Goal: Complete application form: Complete application form

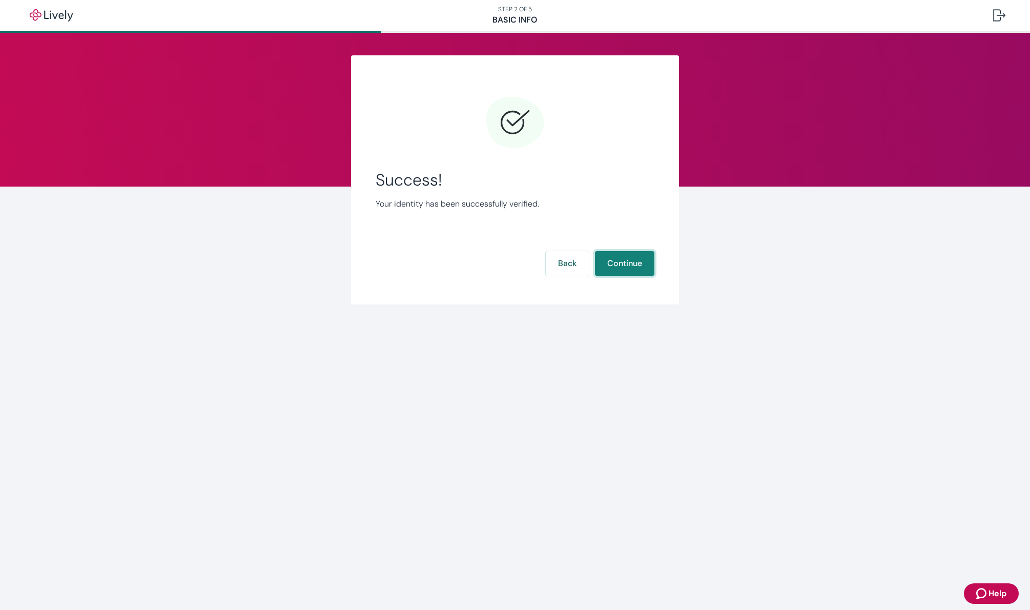
click at [616, 268] on button "Continue" at bounding box center [624, 263] width 59 height 25
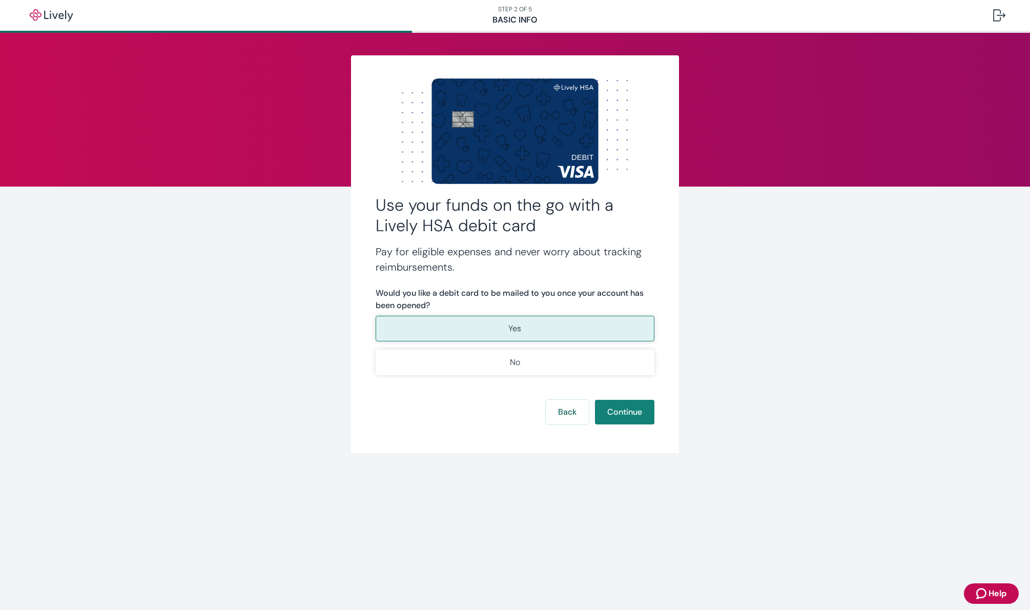
click at [604, 327] on button "Yes" at bounding box center [515, 329] width 279 height 26
click at [631, 408] on button "Continue" at bounding box center [624, 412] width 59 height 25
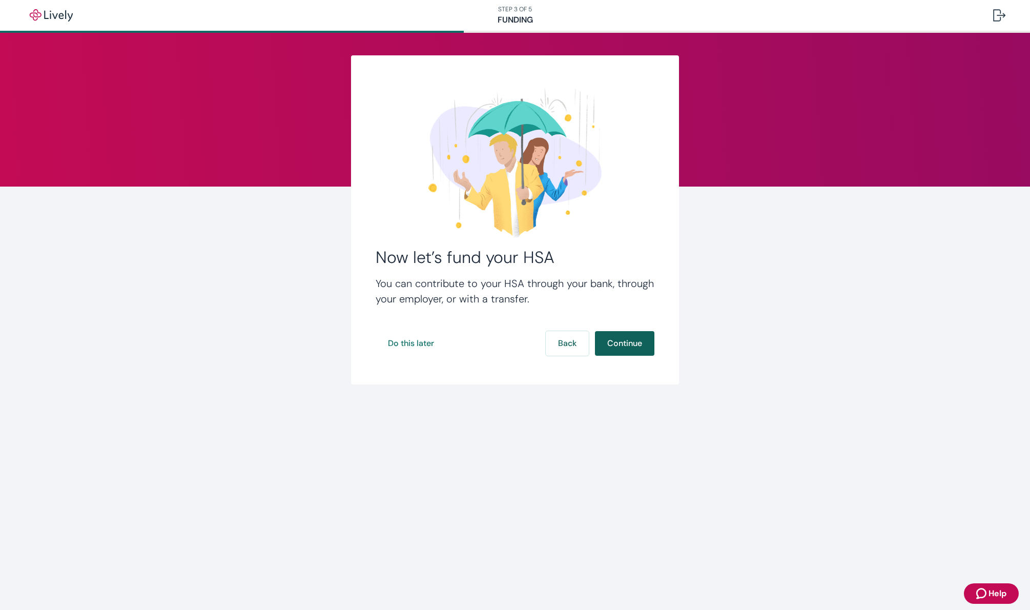
click at [630, 340] on button "Continue" at bounding box center [624, 343] width 59 height 25
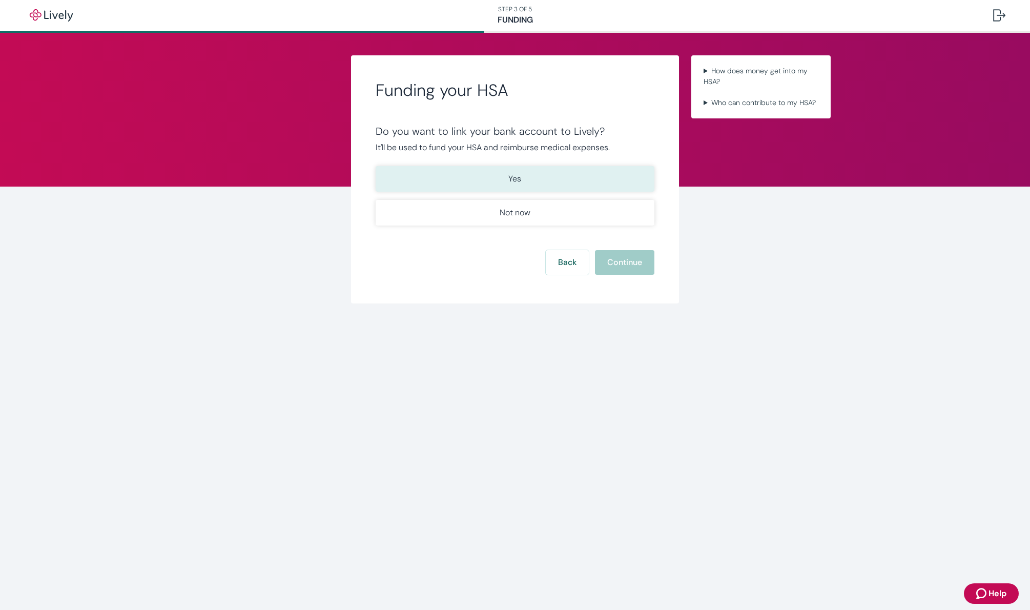
click at [525, 172] on button "Yes" at bounding box center [515, 179] width 279 height 26
click at [600, 264] on button "Continue" at bounding box center [624, 262] width 59 height 25
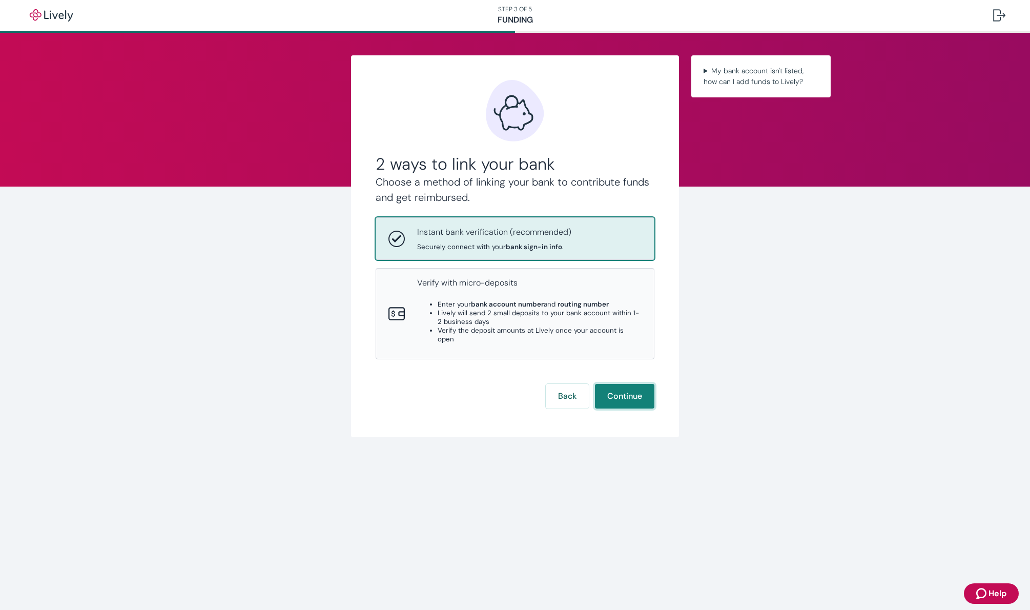
click at [623, 384] on button "Continue" at bounding box center [624, 396] width 59 height 25
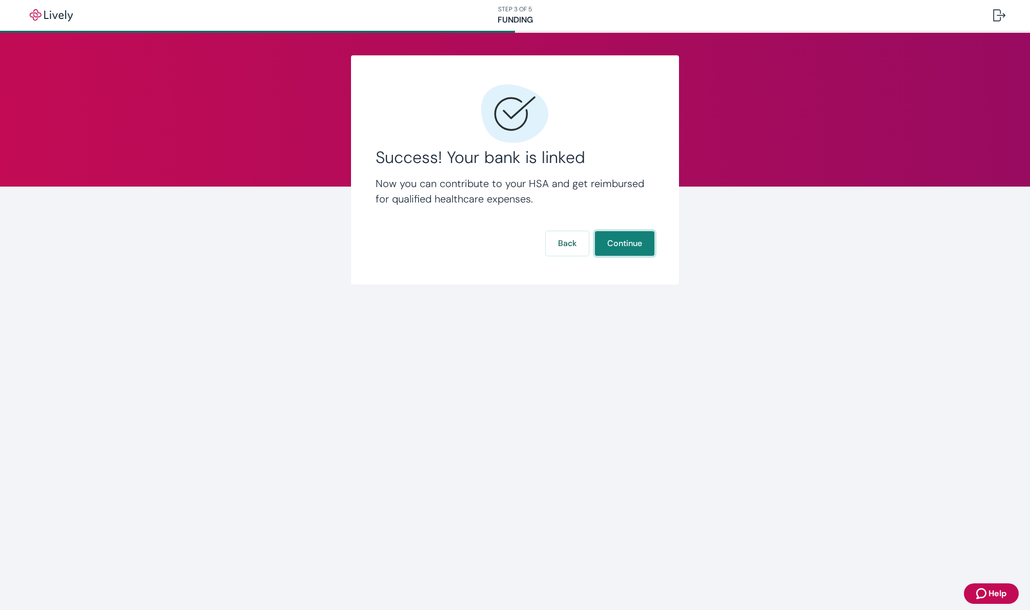
click at [629, 248] on button "Continue" at bounding box center [624, 243] width 59 height 25
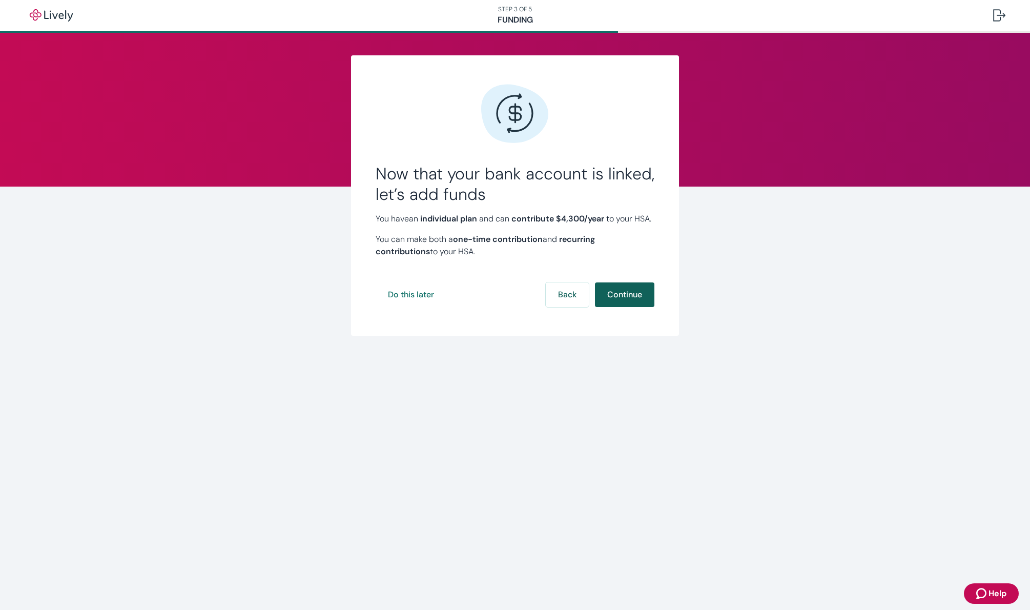
scroll to position [1, 0]
click at [616, 301] on button "Continue" at bounding box center [624, 294] width 59 height 25
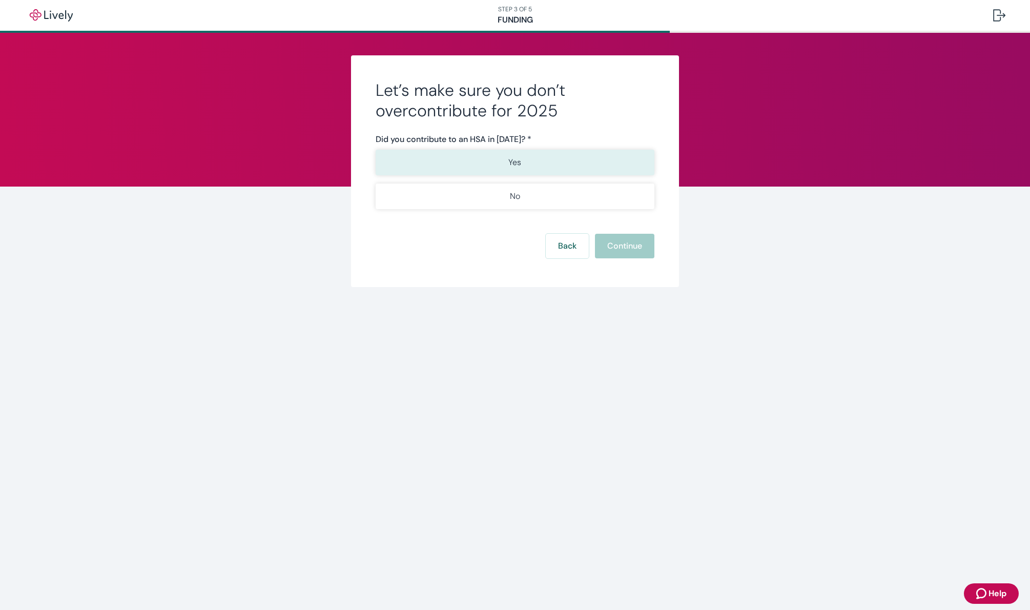
click at [524, 167] on button "Yes" at bounding box center [515, 163] width 279 height 26
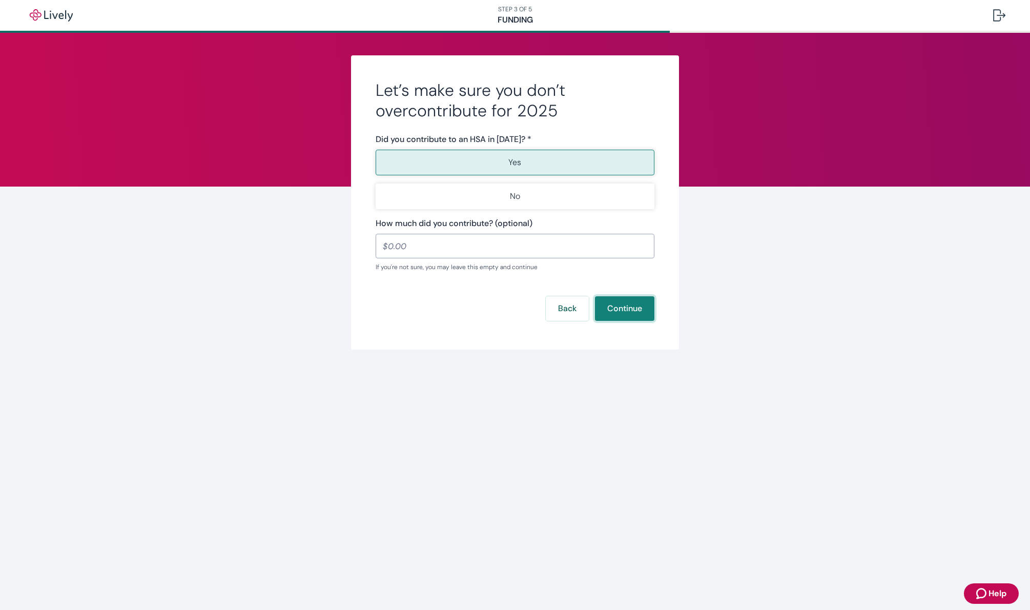
click at [623, 302] on button "Continue" at bounding box center [624, 308] width 59 height 25
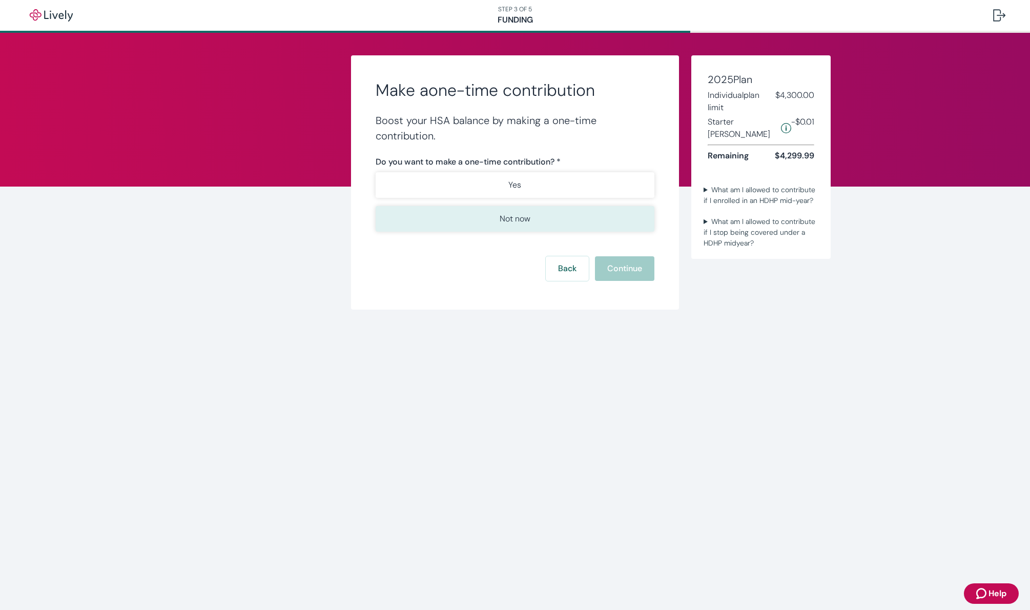
click at [499, 216] on button "Not now" at bounding box center [515, 219] width 279 height 26
click at [619, 267] on button "Continue" at bounding box center [624, 268] width 59 height 25
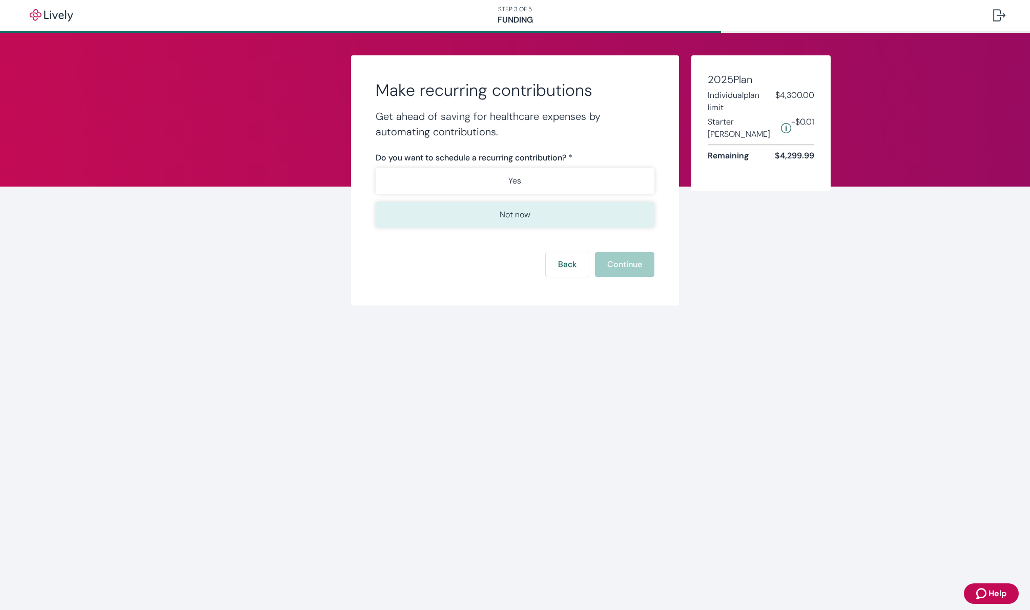
click at [536, 215] on button "Not now" at bounding box center [515, 215] width 279 height 26
click at [636, 258] on button "Continue" at bounding box center [624, 264] width 59 height 25
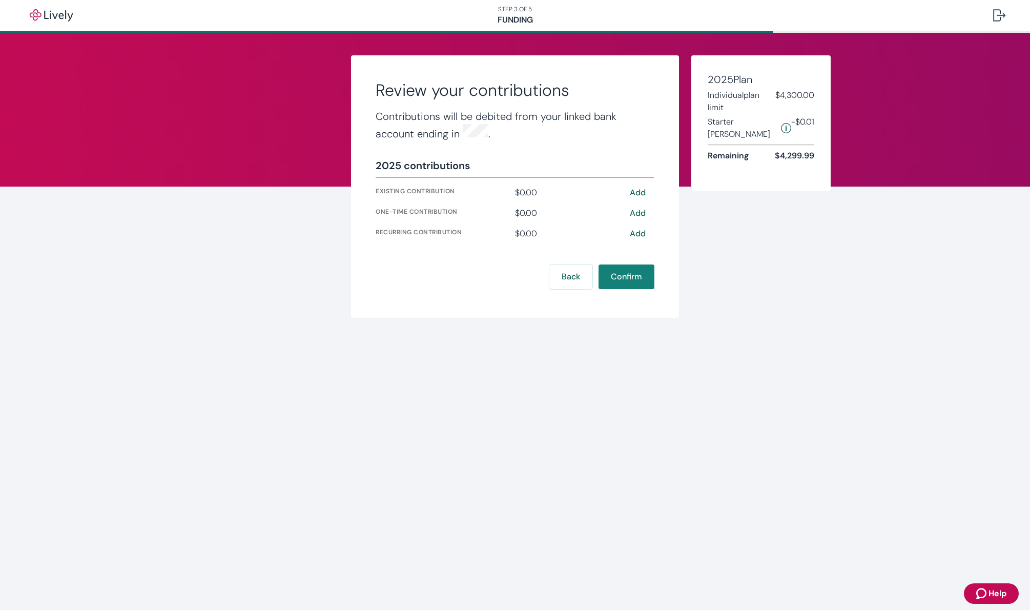
click at [638, 192] on button "Add" at bounding box center [638, 193] width 33 height 12
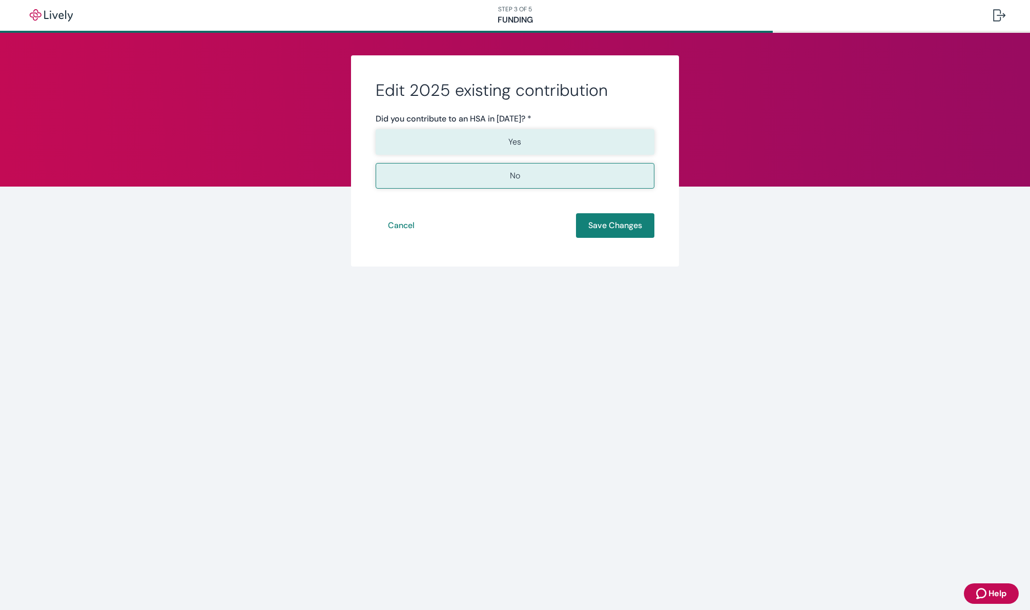
click at [528, 142] on button "Yes" at bounding box center [515, 142] width 279 height 26
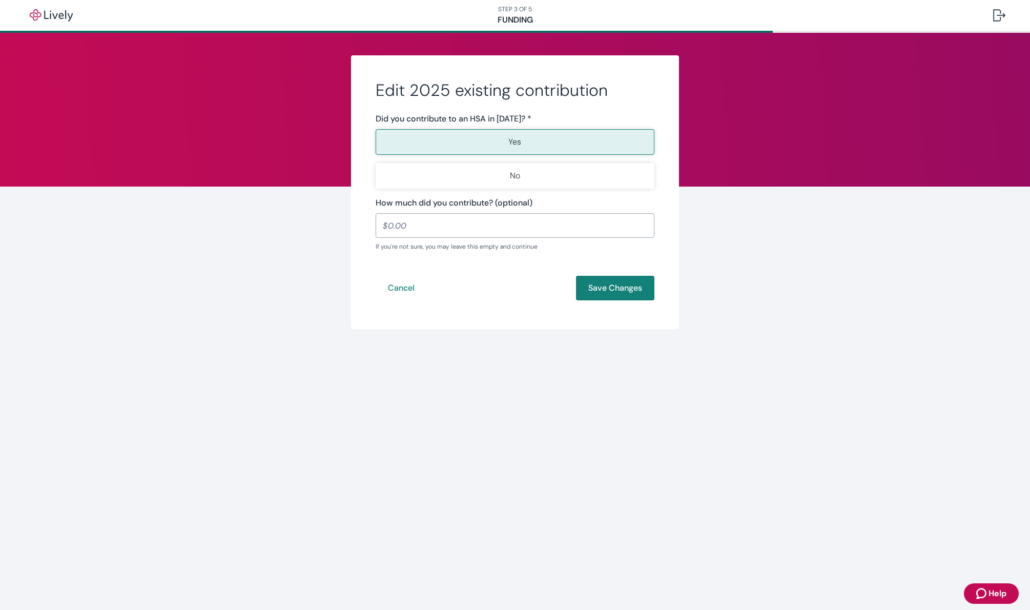
click at [484, 223] on input "How much did you contribute? (optional)" at bounding box center [515, 225] width 279 height 21
paste input "1,129.23"
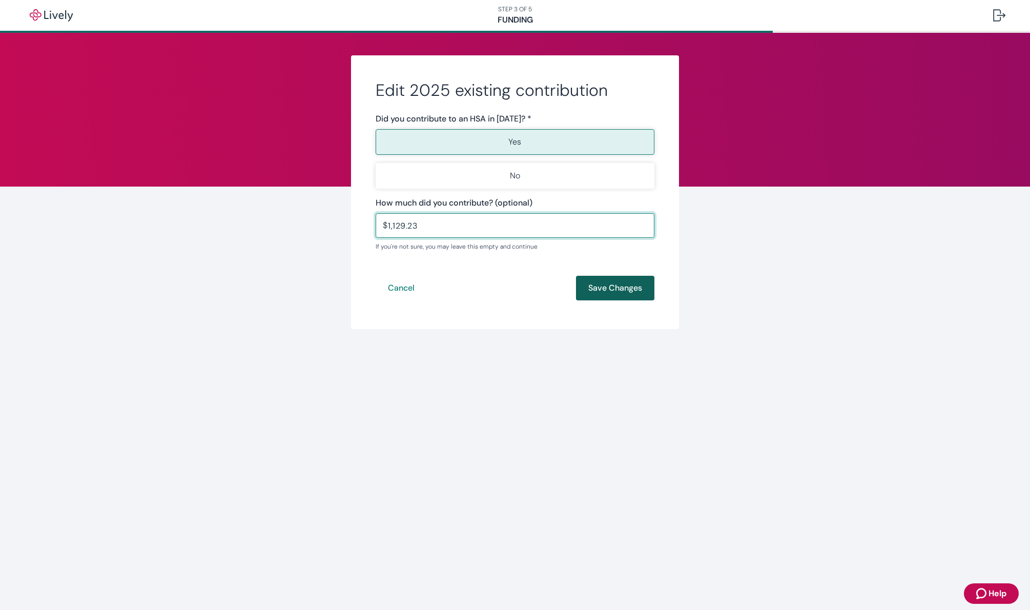
type input "1,129.23"
click at [605, 283] on button "Save Changes" at bounding box center [615, 288] width 78 height 25
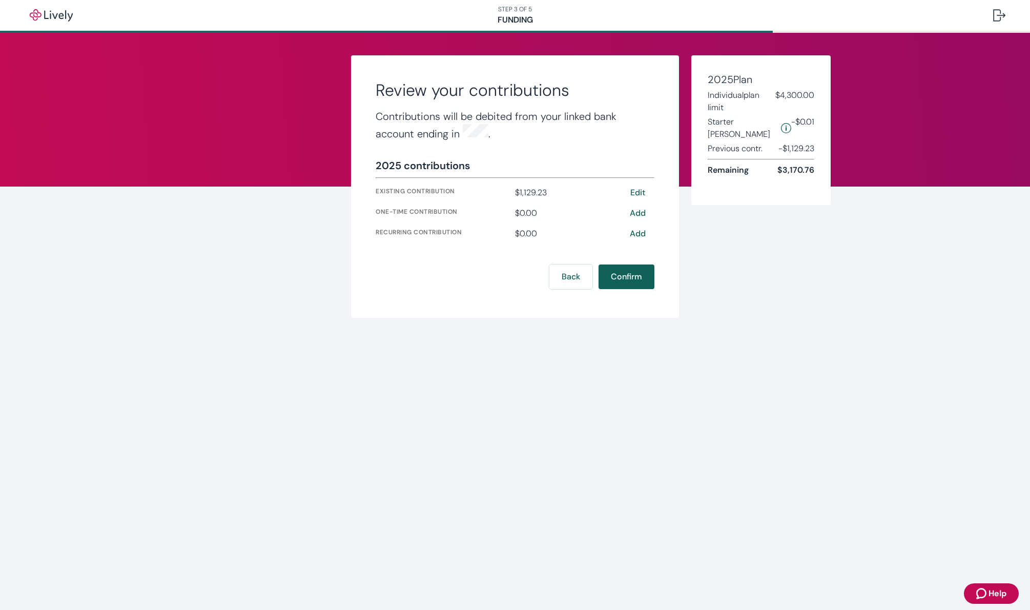
scroll to position [0, 1]
click at [628, 277] on button "Confirm" at bounding box center [627, 276] width 56 height 25
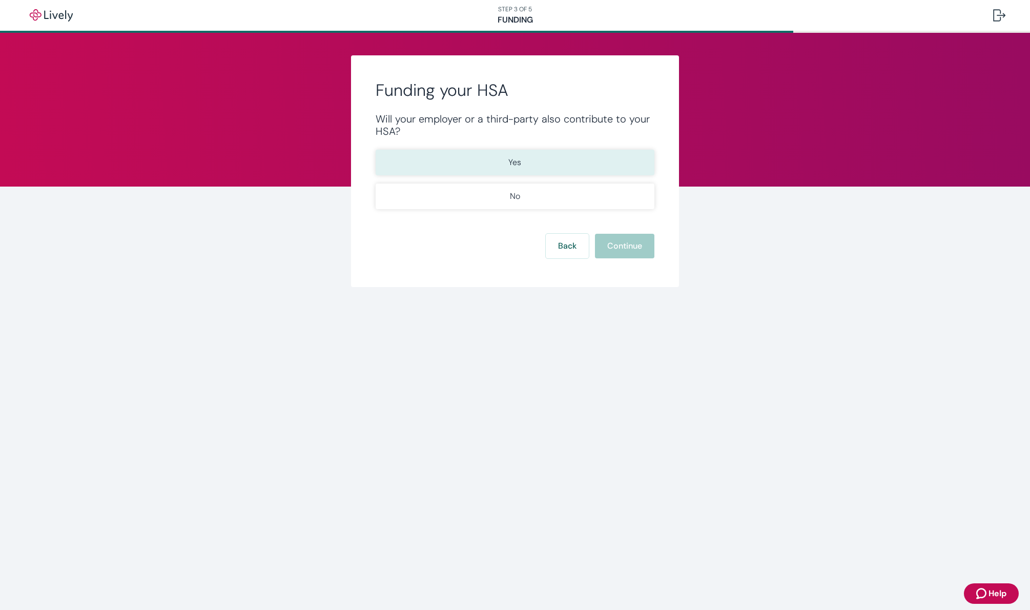
click at [530, 161] on button "Yes" at bounding box center [515, 163] width 279 height 26
click at [617, 245] on button "Continue" at bounding box center [624, 246] width 59 height 25
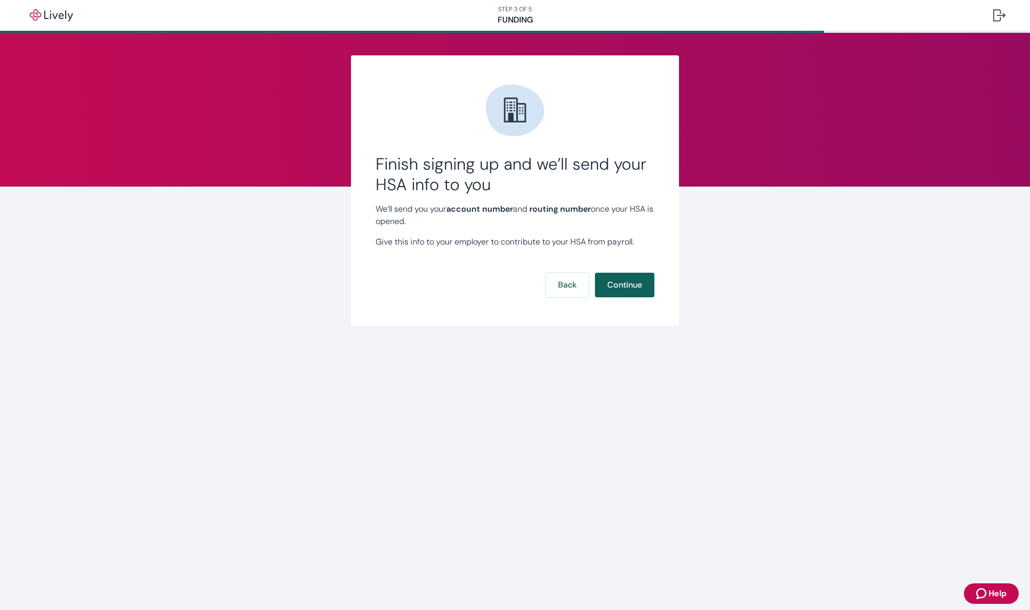
click at [625, 282] on button "Continue" at bounding box center [624, 285] width 59 height 25
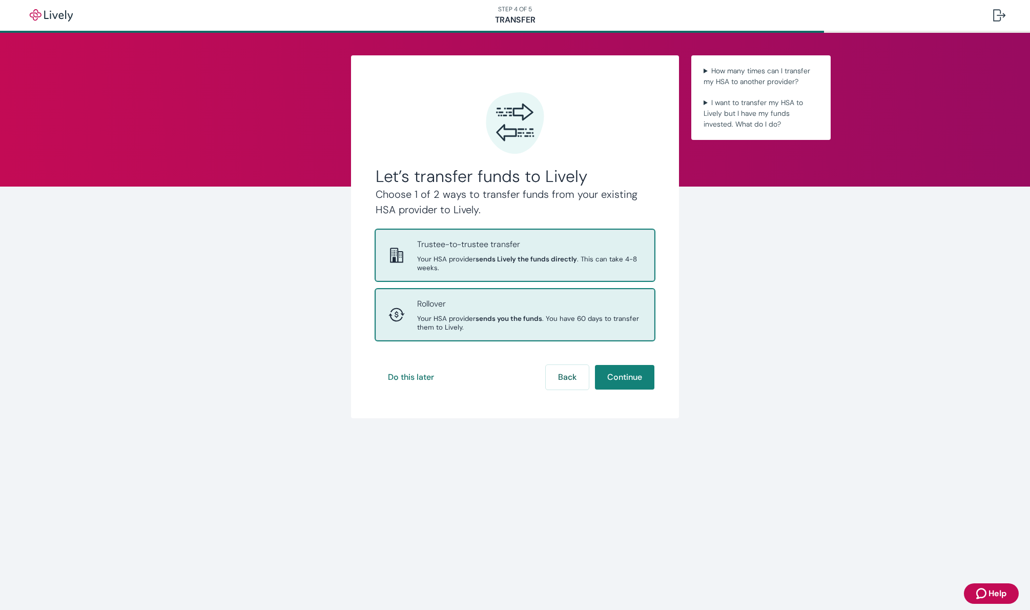
click at [514, 298] on p "Rollover" at bounding box center [529, 304] width 224 height 12
click at [557, 255] on span "Your HSA provider sends Lively the funds directly . This can take 4-8 weeks." at bounding box center [529, 263] width 224 height 17
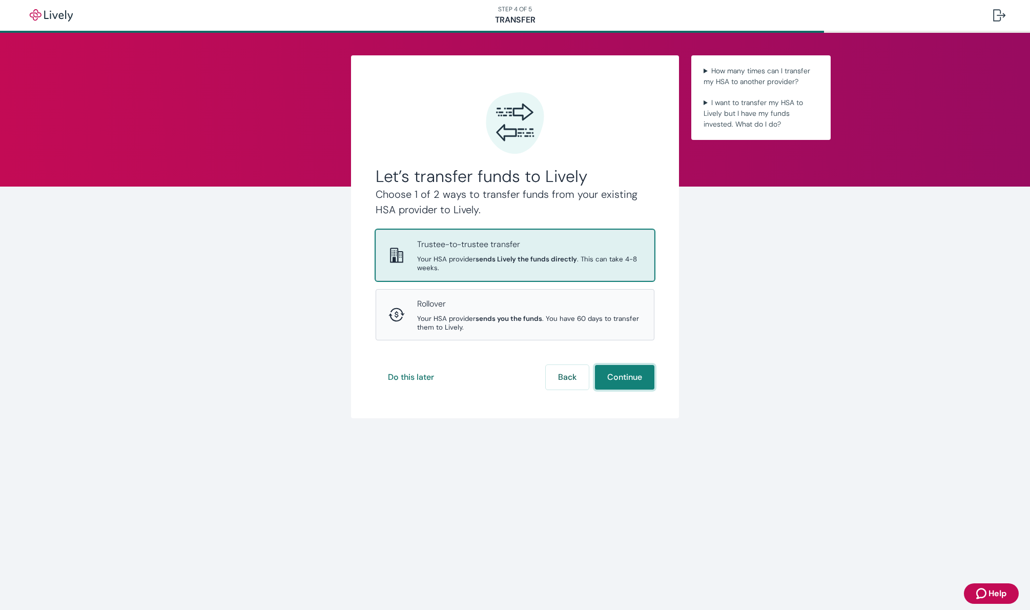
click at [628, 365] on button "Continue" at bounding box center [624, 377] width 59 height 25
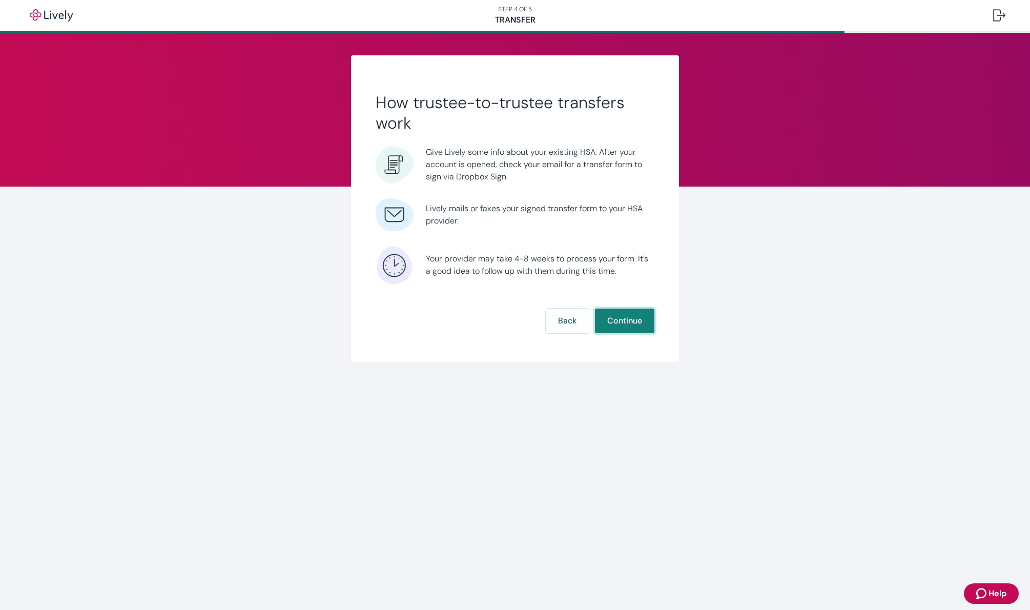
click at [630, 320] on button "Continue" at bounding box center [624, 321] width 59 height 25
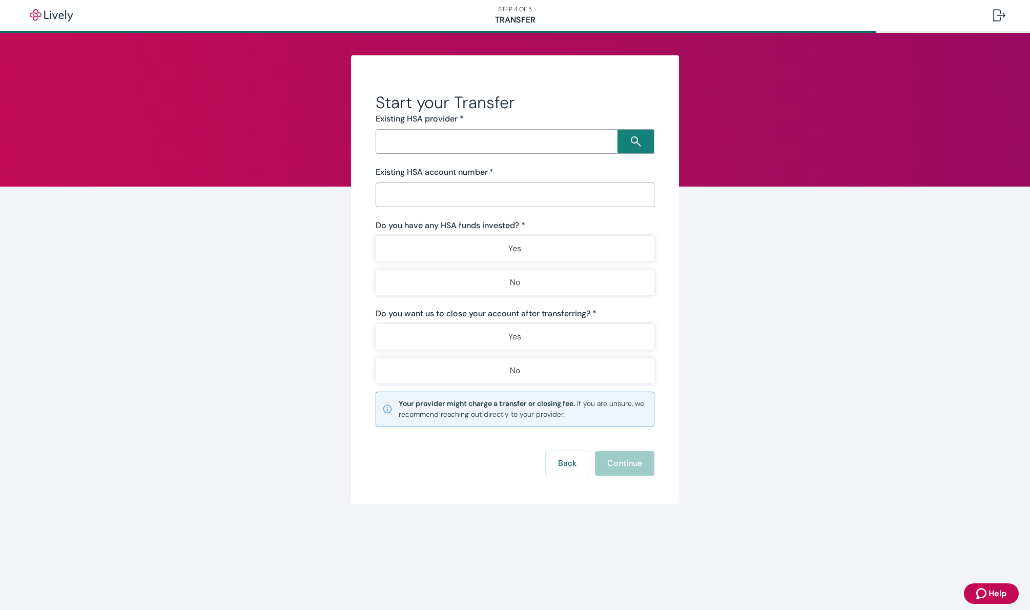
click at [550, 142] on input "Search input" at bounding box center [498, 141] width 239 height 14
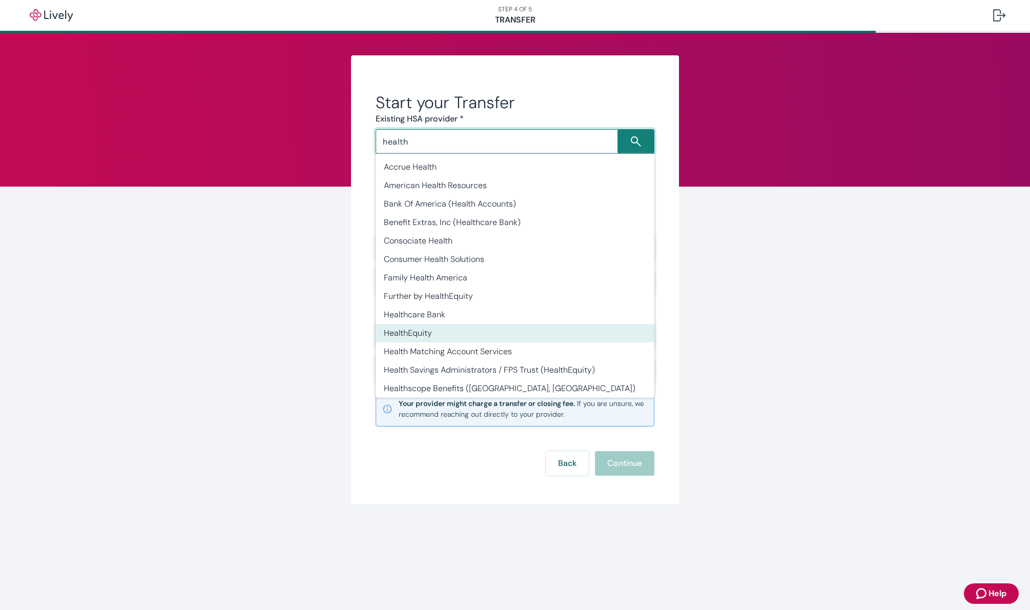
click at [431, 334] on li "HealthEquity" at bounding box center [515, 333] width 279 height 18
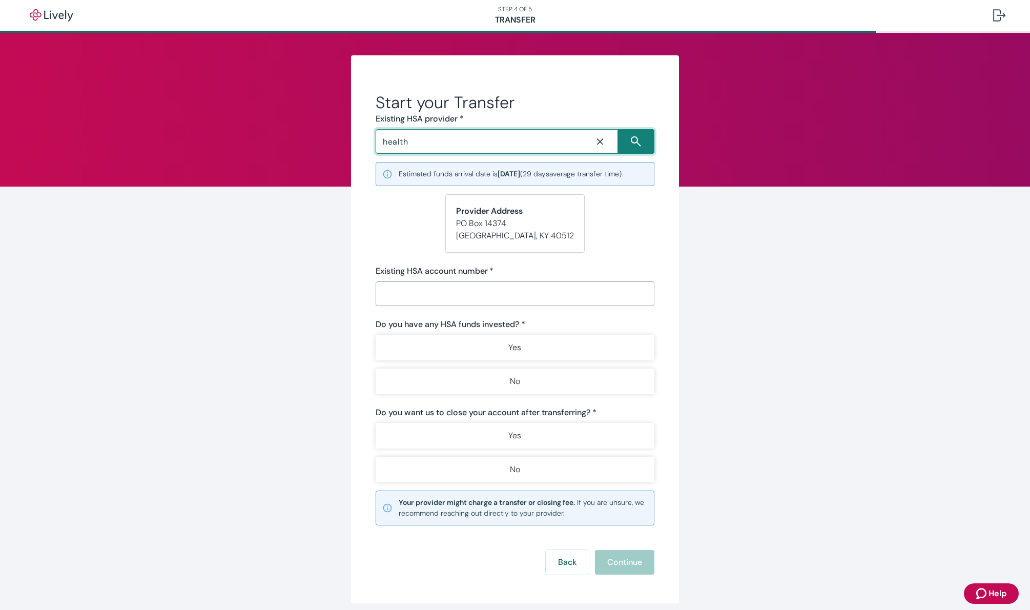
type input "HealthEquity"
click at [424, 294] on input "Existing HSA account number   *" at bounding box center [512, 293] width 272 height 21
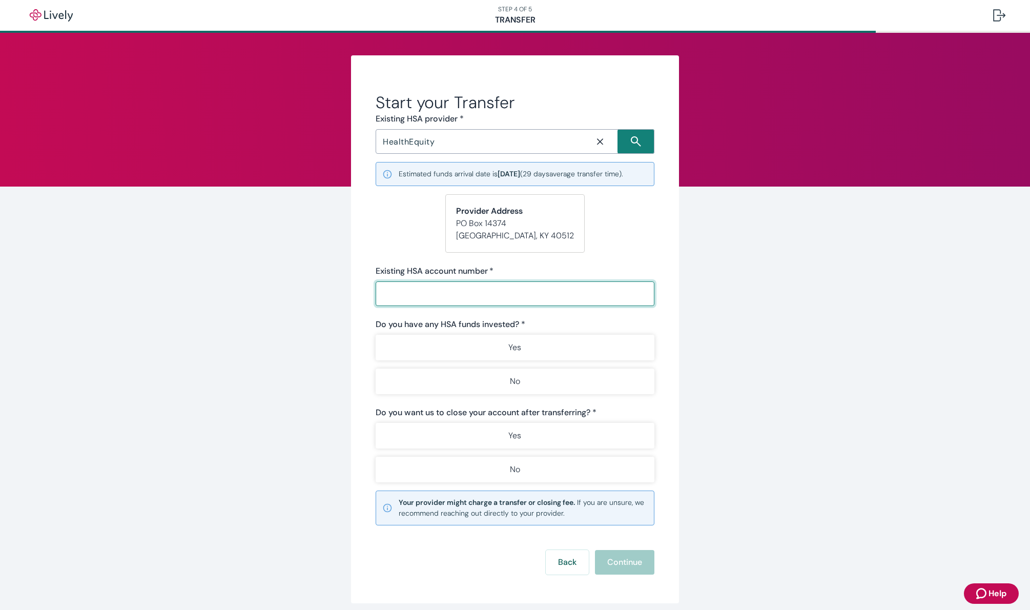
paste input "26590203"
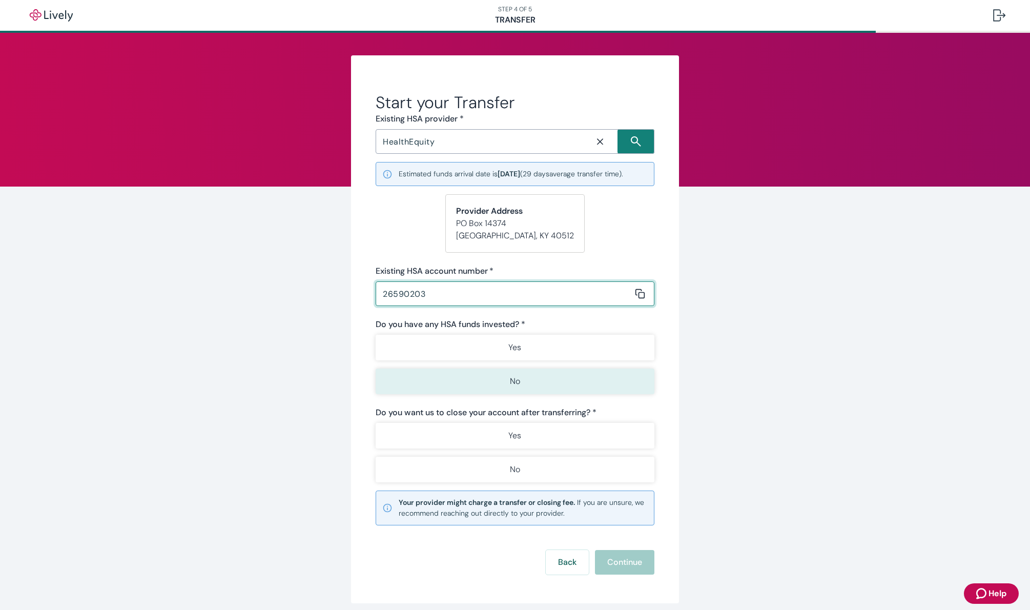
scroll to position [3, 0]
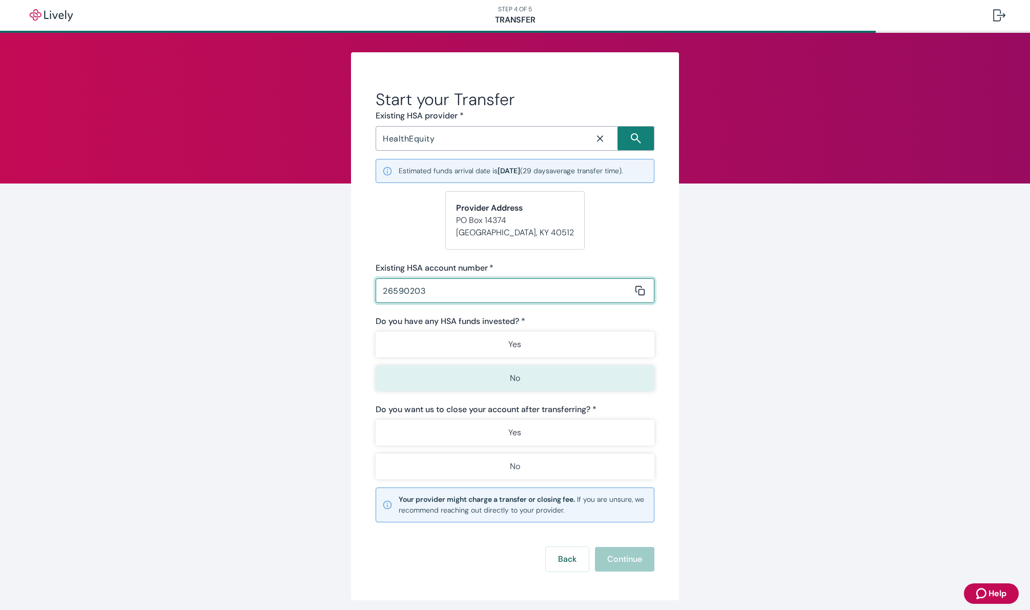
type input "26590203"
click at [502, 370] on button "No" at bounding box center [515, 378] width 279 height 26
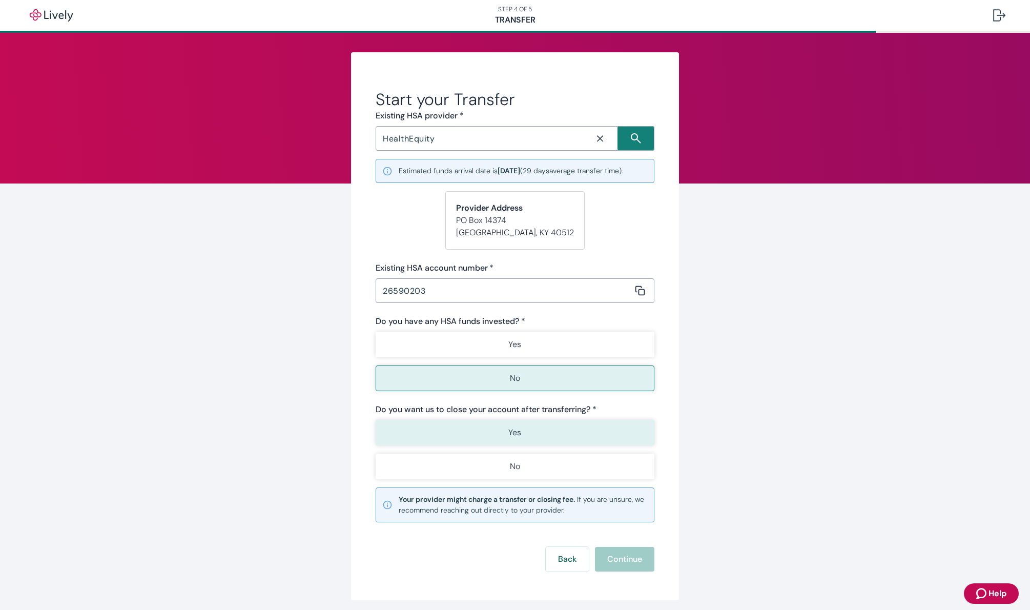
click at [499, 427] on button "Yes" at bounding box center [515, 433] width 279 height 26
click at [615, 553] on button "Continue" at bounding box center [624, 559] width 59 height 25
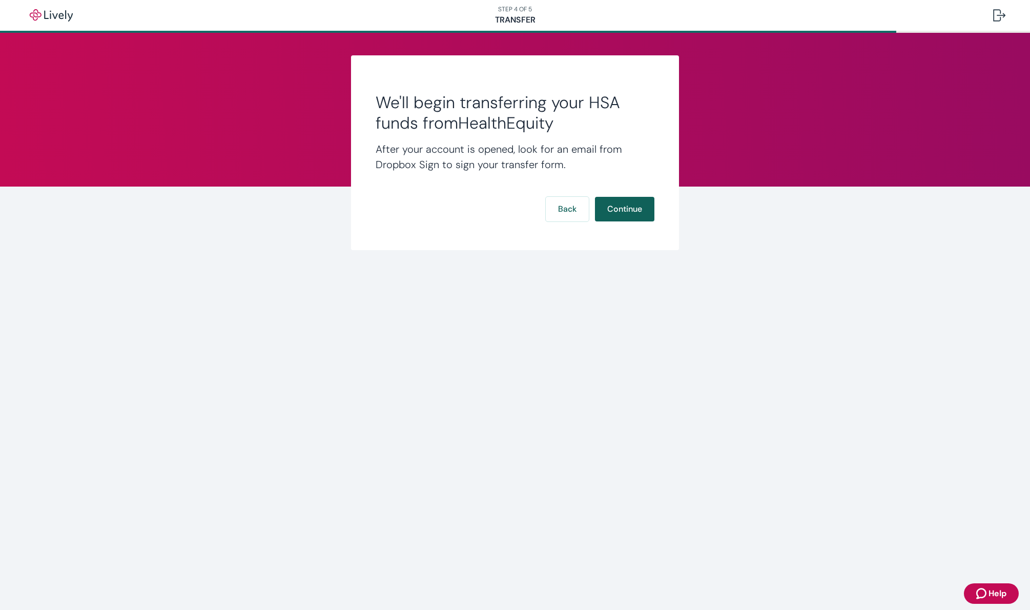
click at [618, 201] on button "Continue" at bounding box center [624, 209] width 59 height 25
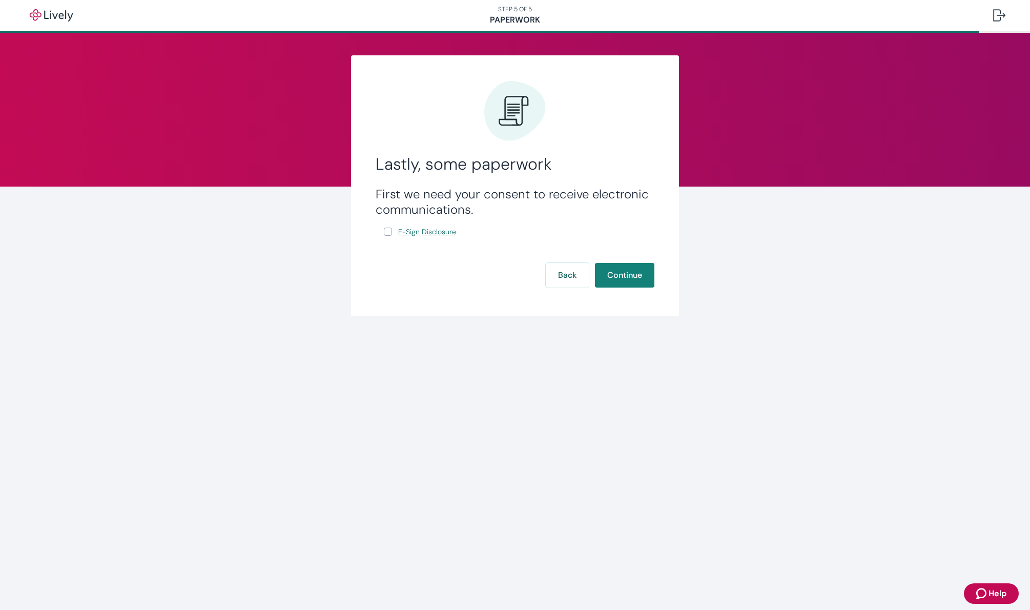
click at [440, 232] on span "E-Sign Disclosure" at bounding box center [427, 232] width 58 height 11
click at [390, 233] on input "E-Sign Disclosure" at bounding box center [388, 232] width 8 height 8
checkbox input "true"
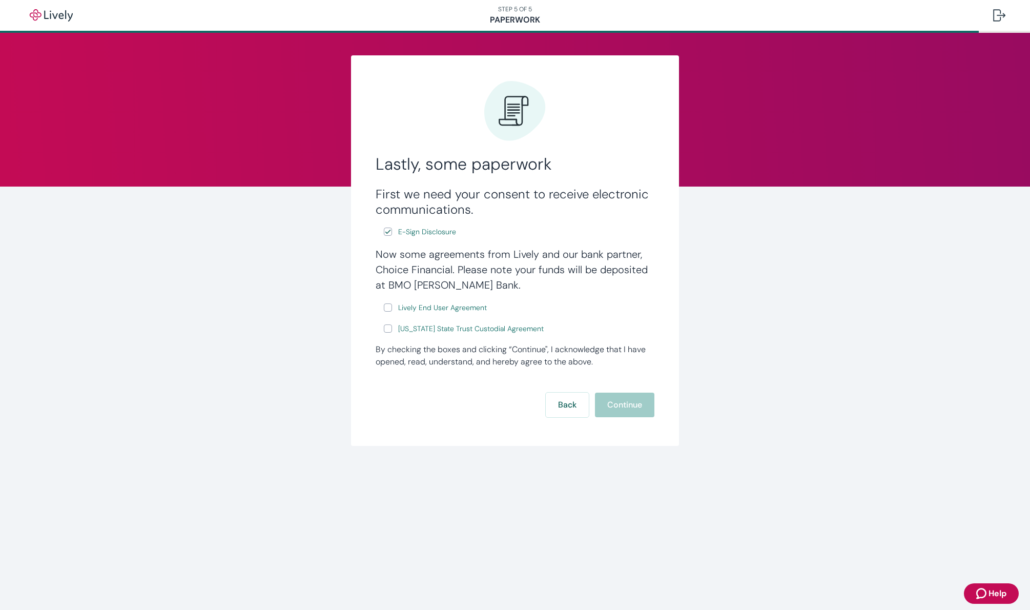
click at [386, 310] on input "Lively End User Agreement" at bounding box center [388, 307] width 8 height 8
checkbox input "true"
click at [386, 331] on input "[US_STATE] State Trust Custodial Agreement" at bounding box center [388, 328] width 8 height 8
checkbox input "true"
click at [620, 404] on button "Continue" at bounding box center [624, 405] width 59 height 25
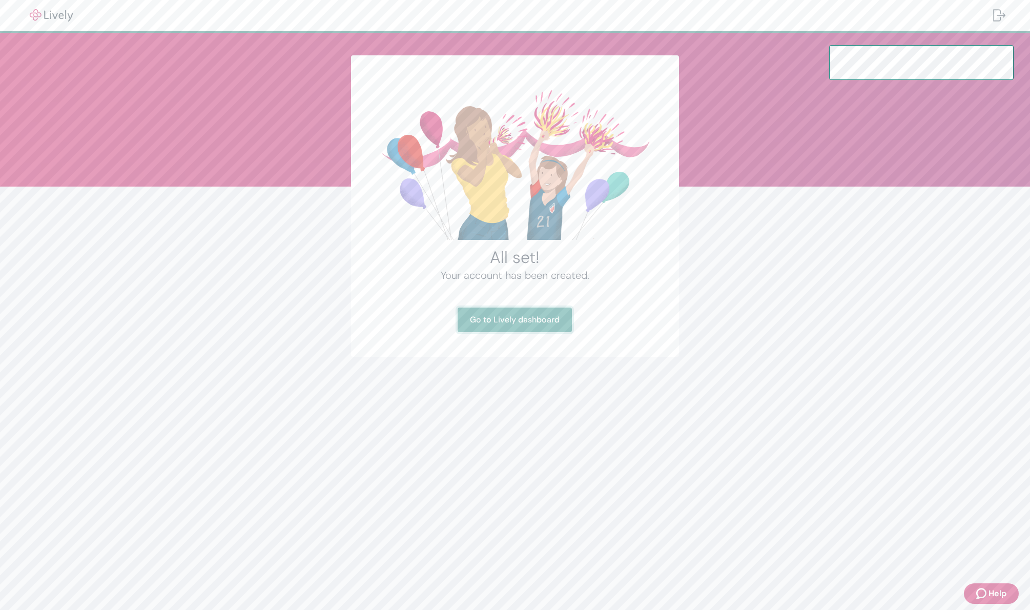
click at [511, 312] on link "Go to Lively dashboard" at bounding box center [515, 320] width 114 height 25
